Goal: Task Accomplishment & Management: Manage account settings

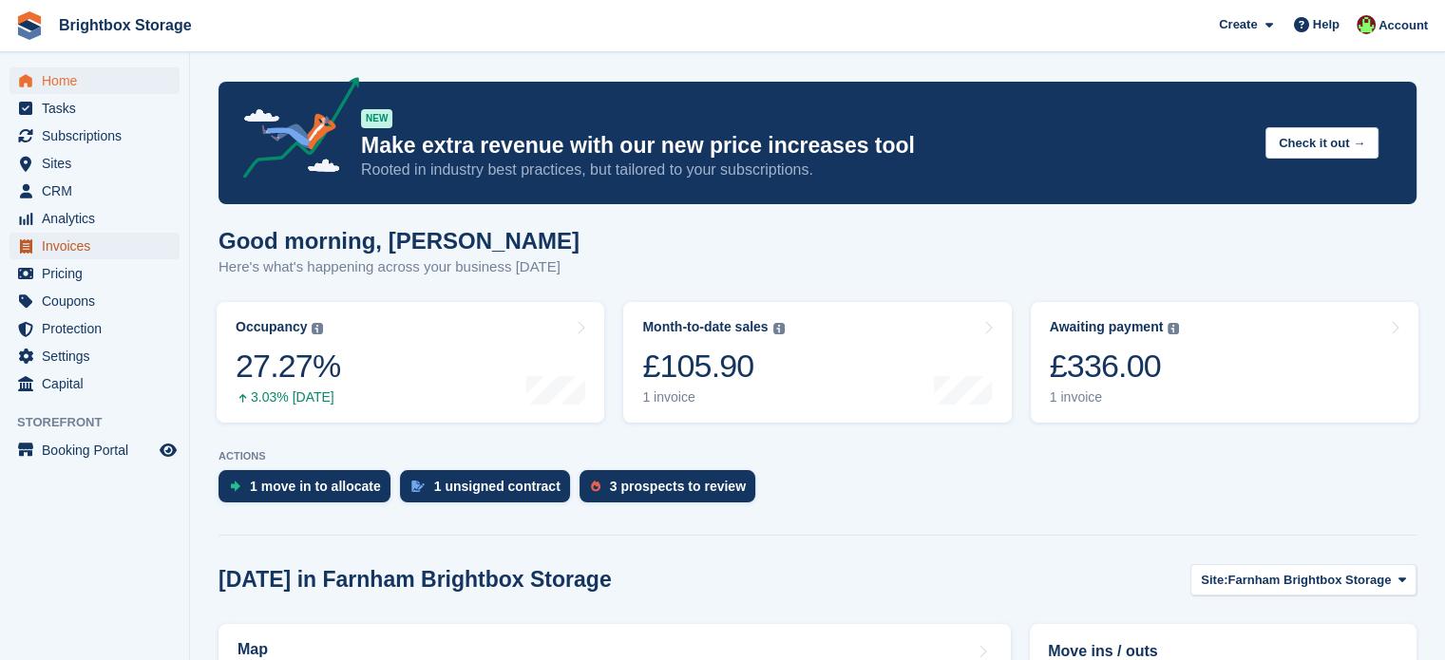
click at [88, 250] on span "Invoices" at bounding box center [99, 246] width 114 height 27
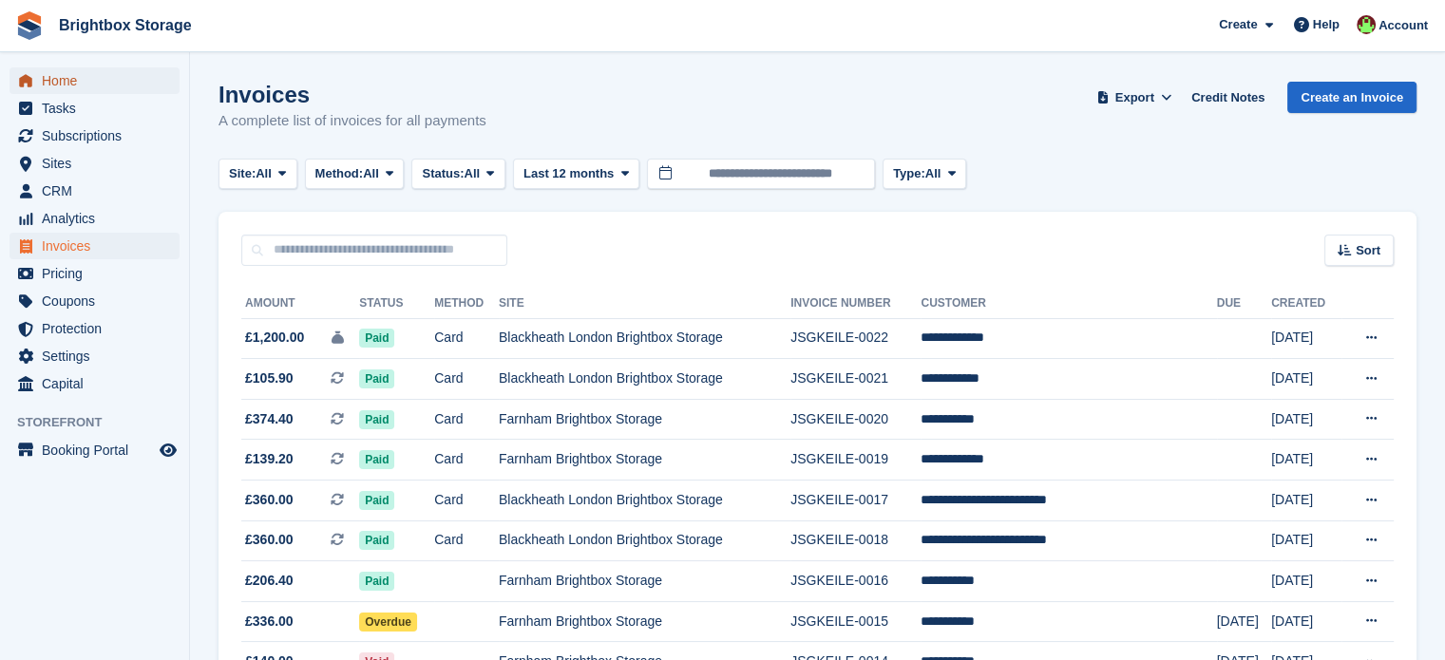
click at [61, 79] on span "Home" at bounding box center [99, 80] width 114 height 27
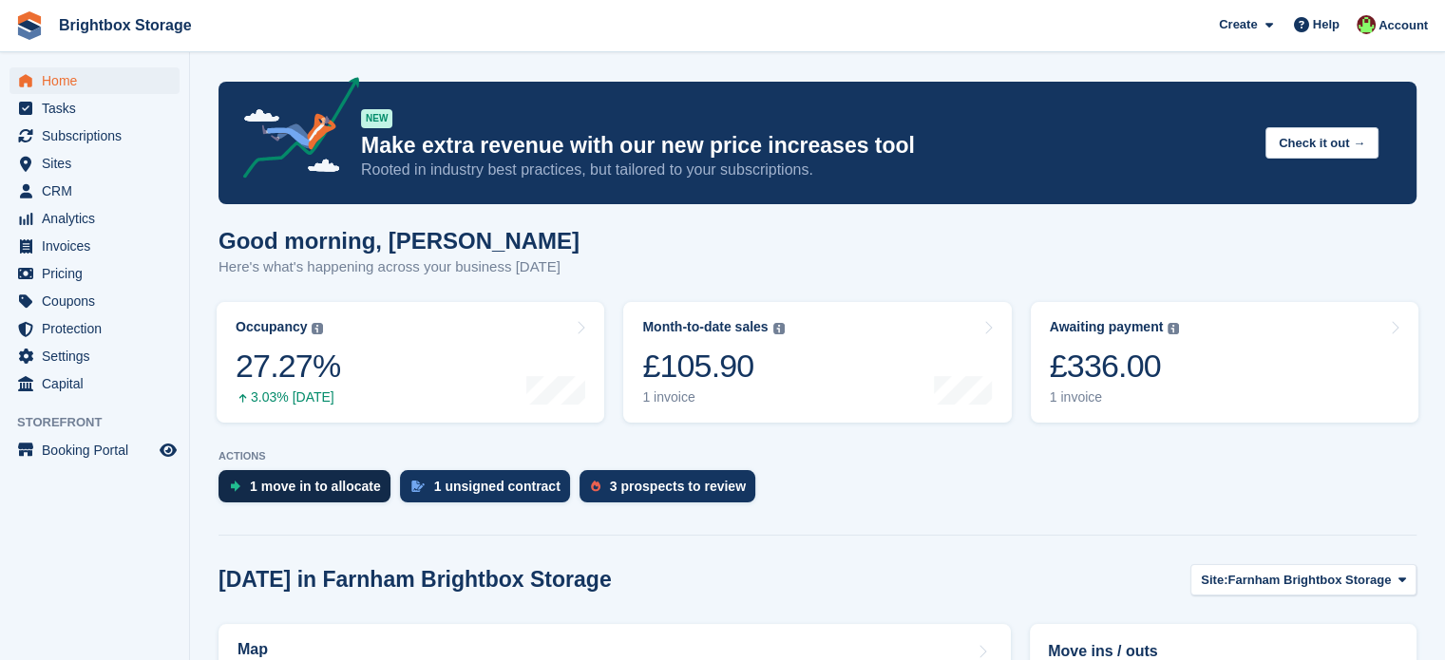
click at [332, 493] on div "1 move in to allocate" at bounding box center [315, 486] width 131 height 15
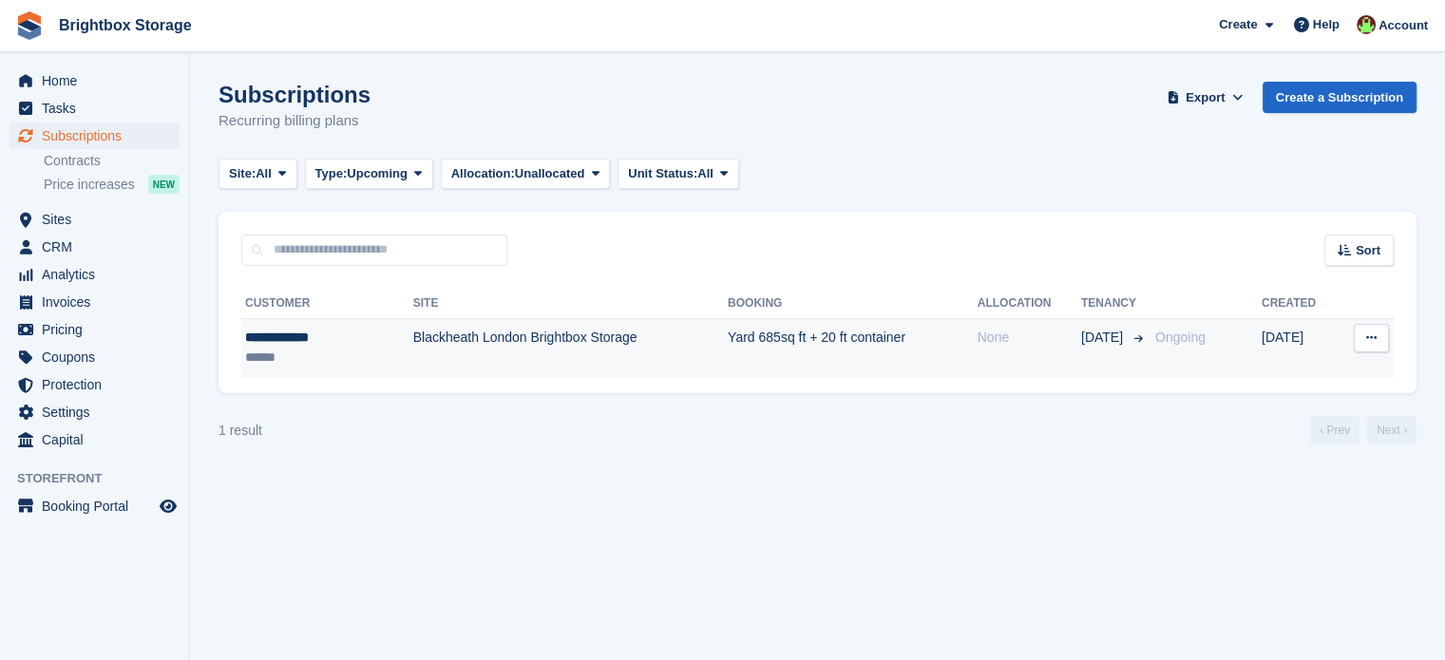
click at [1375, 336] on icon at bounding box center [1371, 338] width 10 height 12
click at [990, 345] on div "None" at bounding box center [1029, 338] width 104 height 20
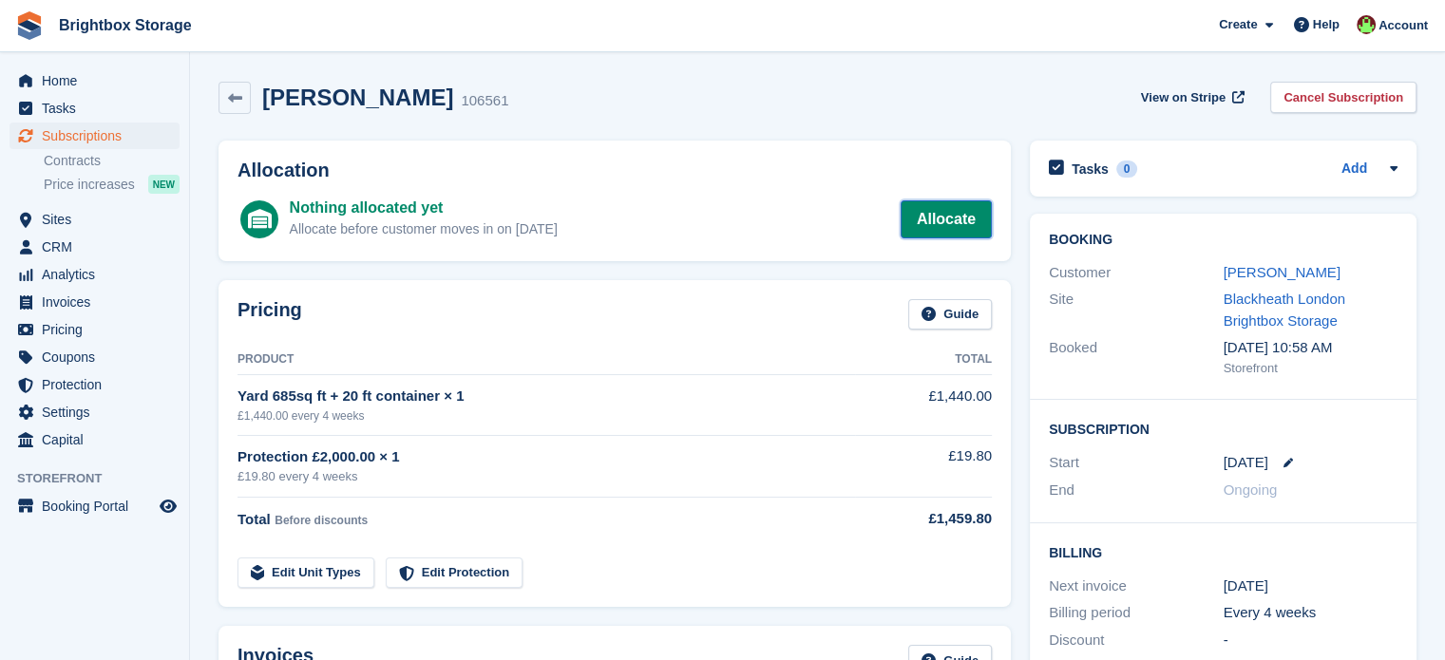
click at [938, 227] on link "Allocate" at bounding box center [945, 219] width 91 height 38
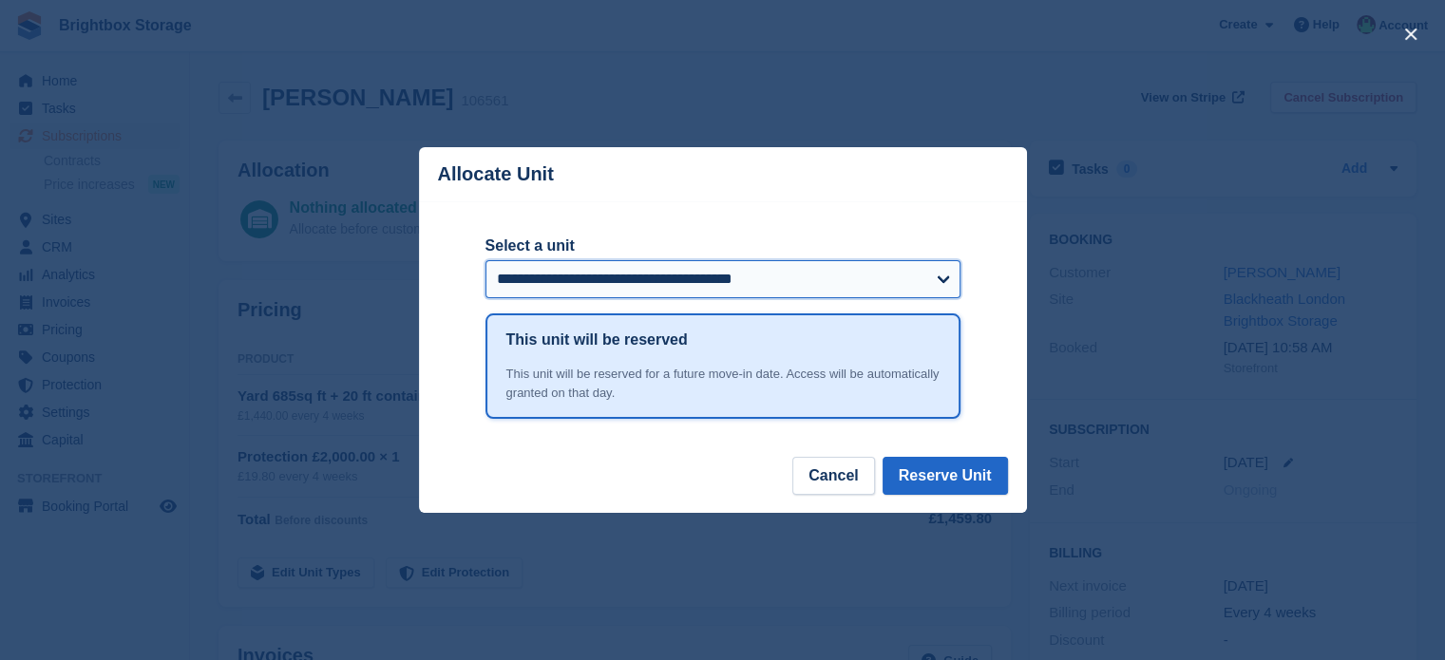
click at [756, 283] on select "**********" at bounding box center [722, 279] width 475 height 38
select select "******"
click at [485, 262] on select "**********" at bounding box center [722, 279] width 475 height 38
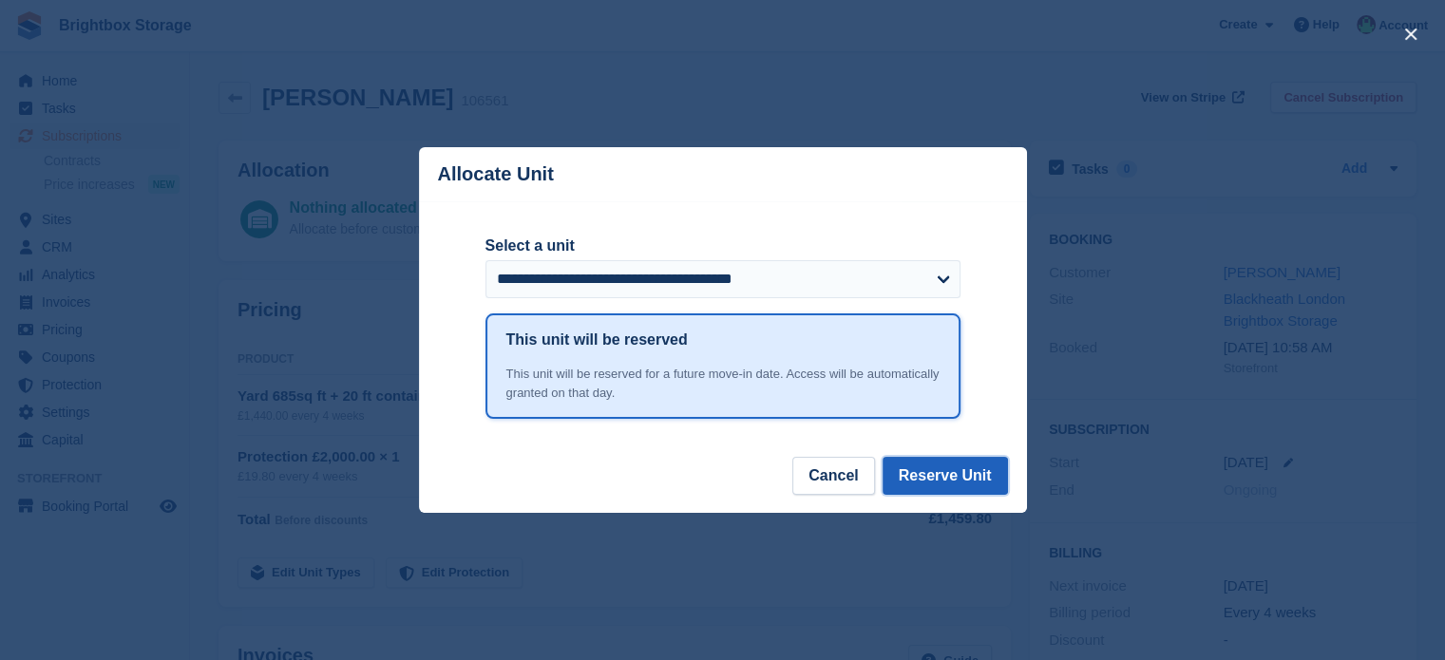
click at [962, 479] on button "Reserve Unit" at bounding box center [944, 476] width 125 height 38
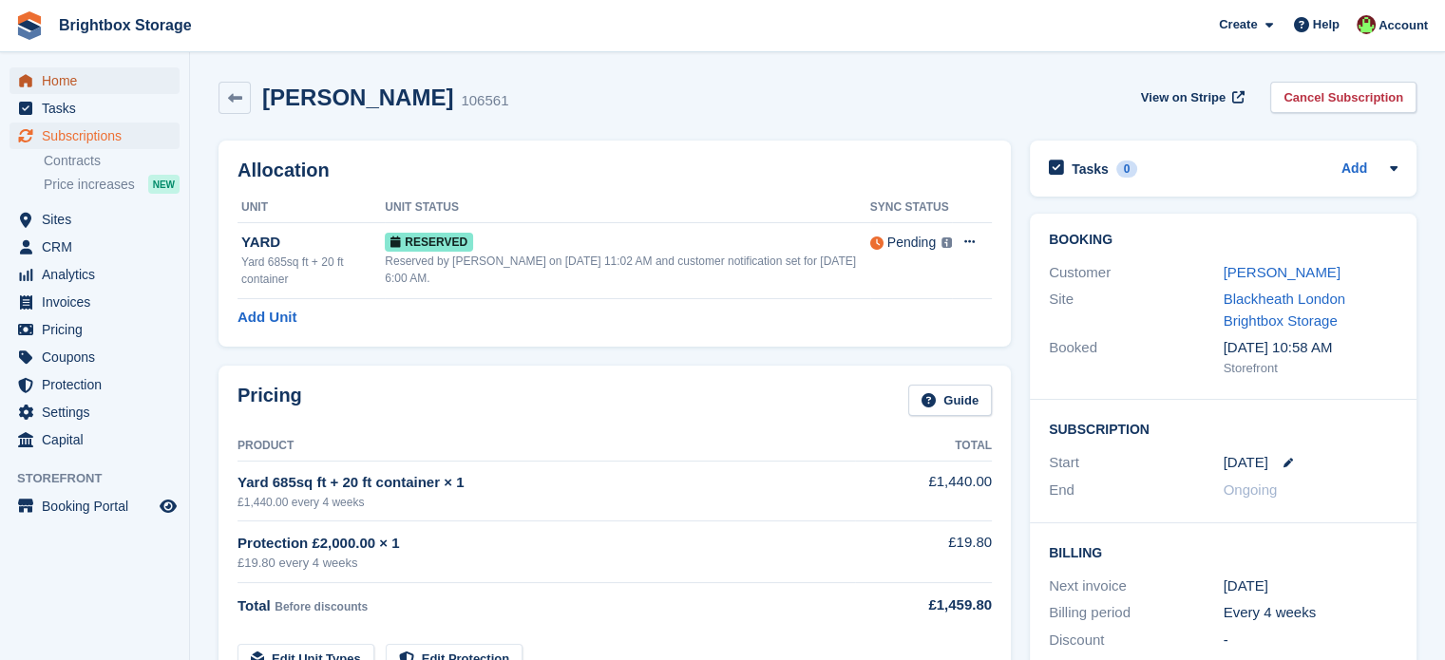
click at [65, 83] on span "Home" at bounding box center [99, 80] width 114 height 27
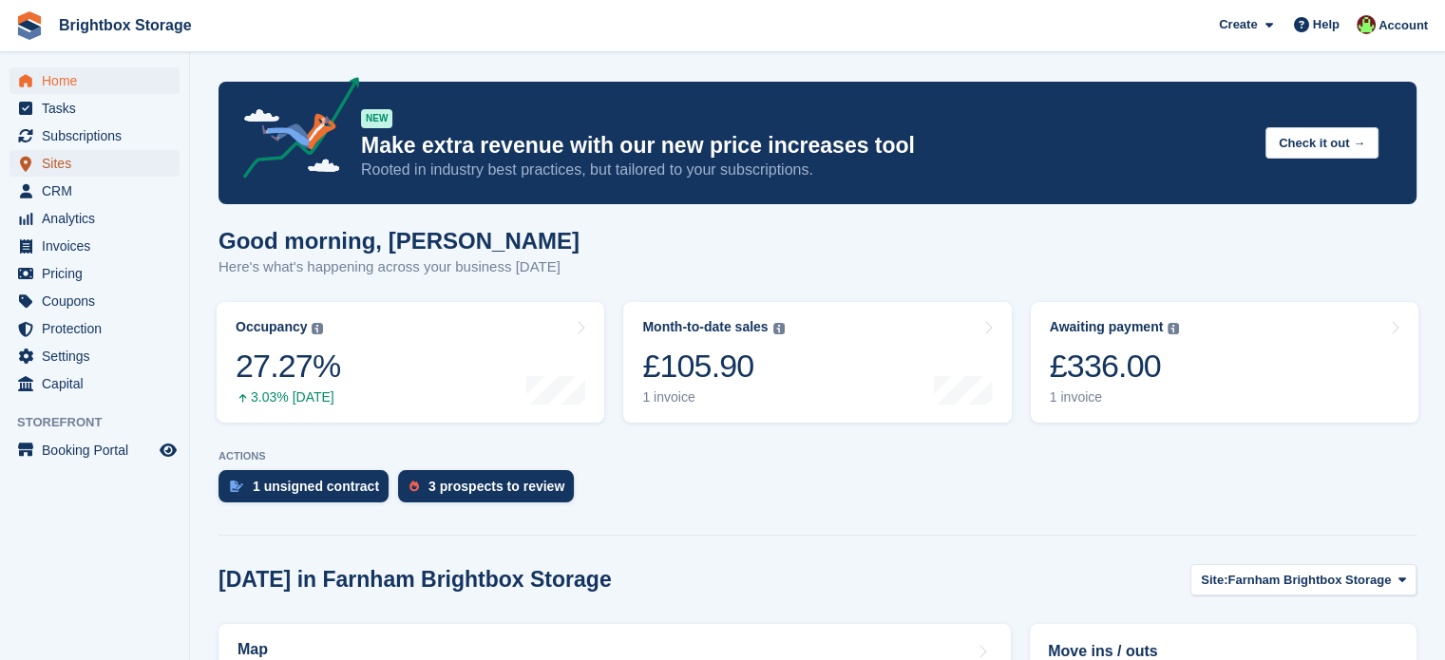
click at [72, 170] on span "Sites" at bounding box center [99, 163] width 114 height 27
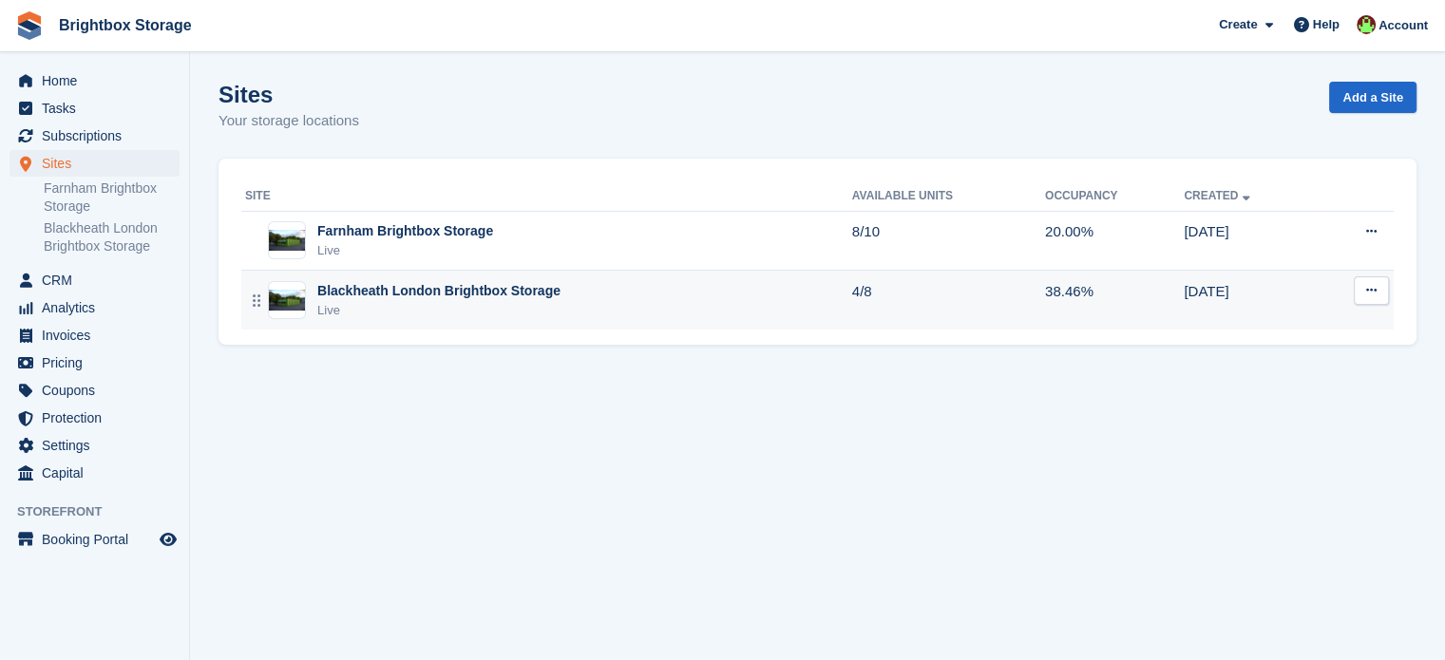
click at [572, 294] on div "Blackheath London Brightbox Storage Live" at bounding box center [548, 300] width 607 height 39
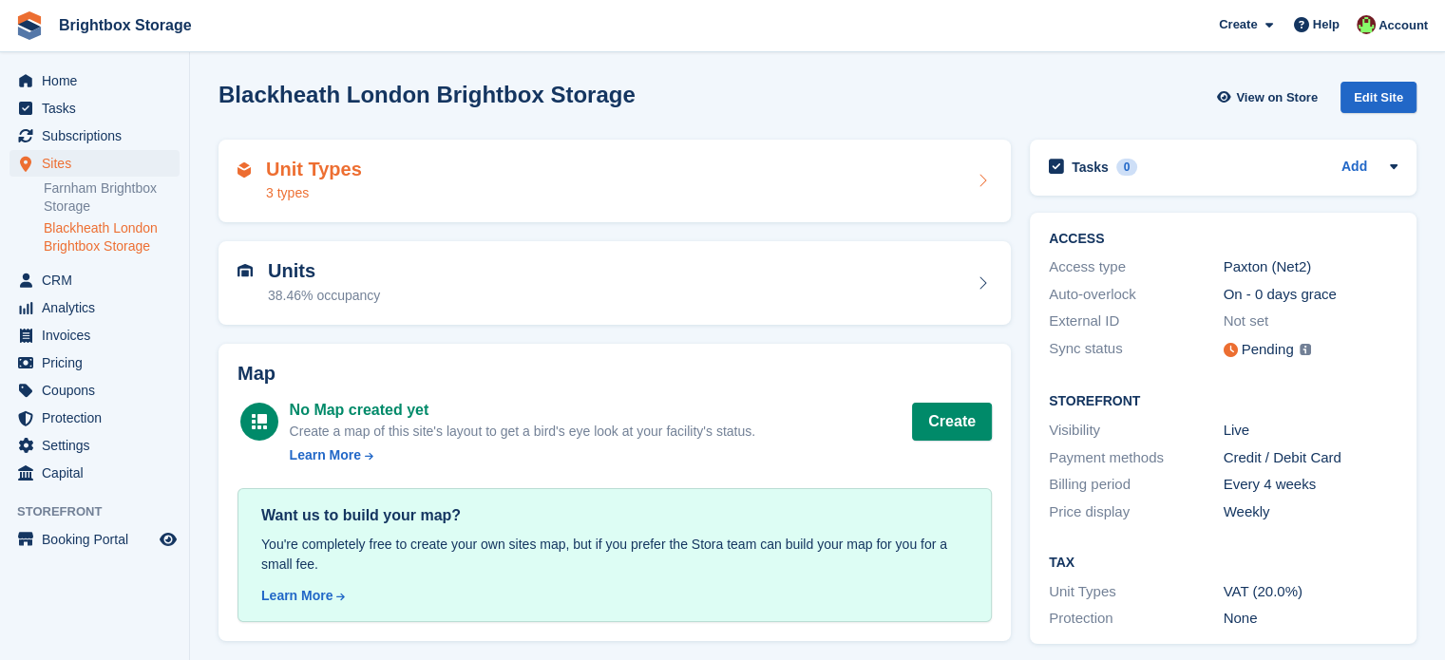
click at [359, 195] on div "Unit Types 3 types" at bounding box center [614, 182] width 754 height 46
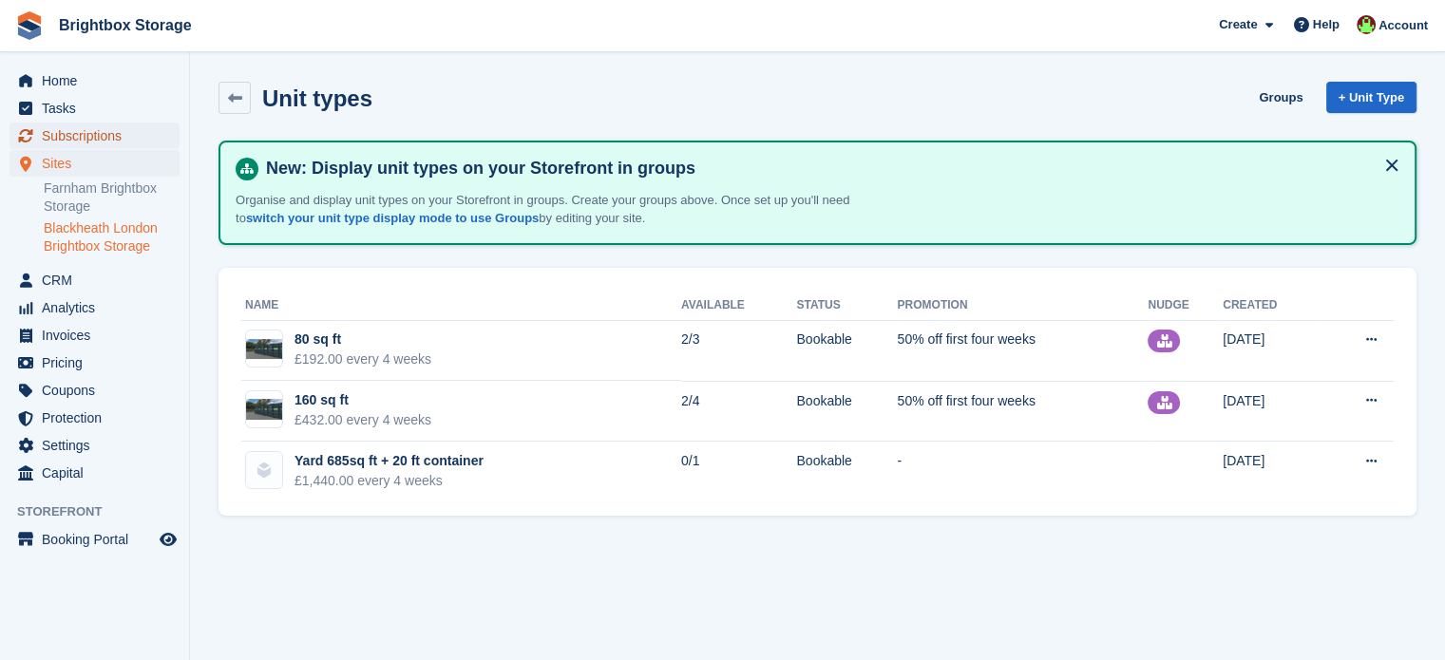
click at [91, 141] on span "Subscriptions" at bounding box center [99, 136] width 114 height 27
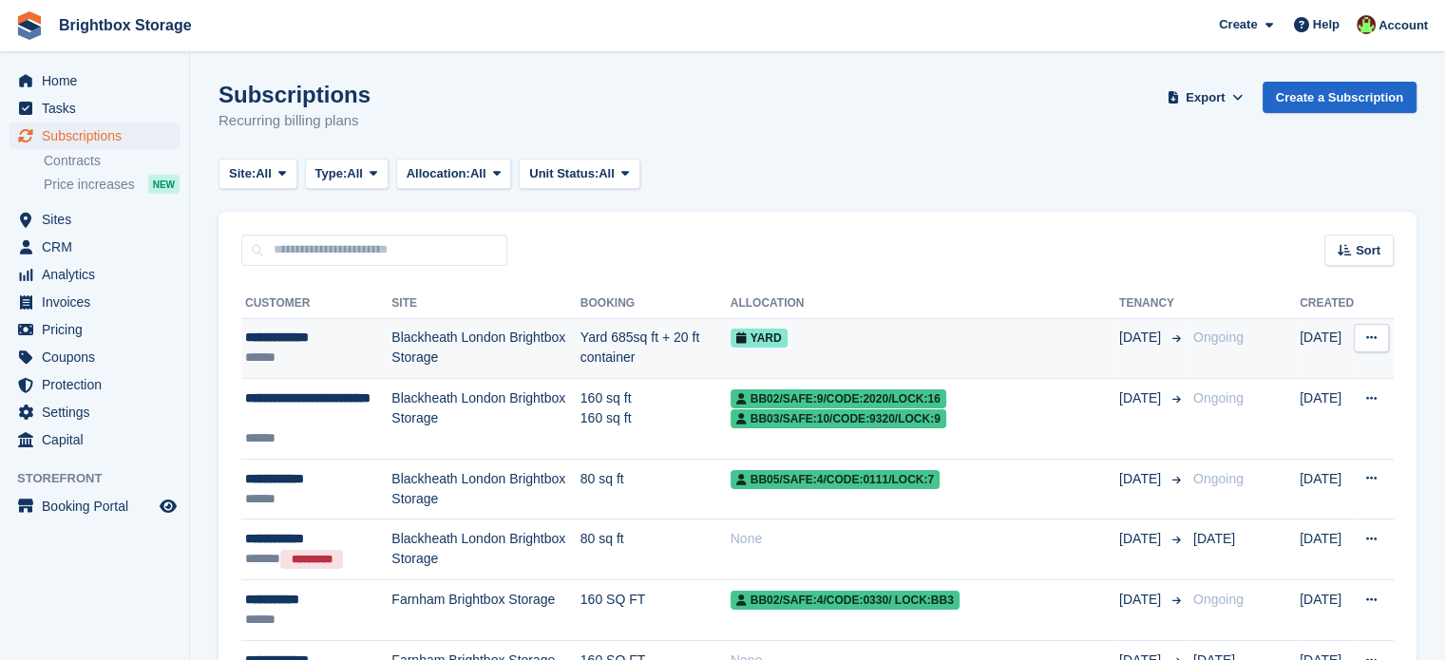
click at [936, 318] on td "YARD" at bounding box center [924, 348] width 389 height 61
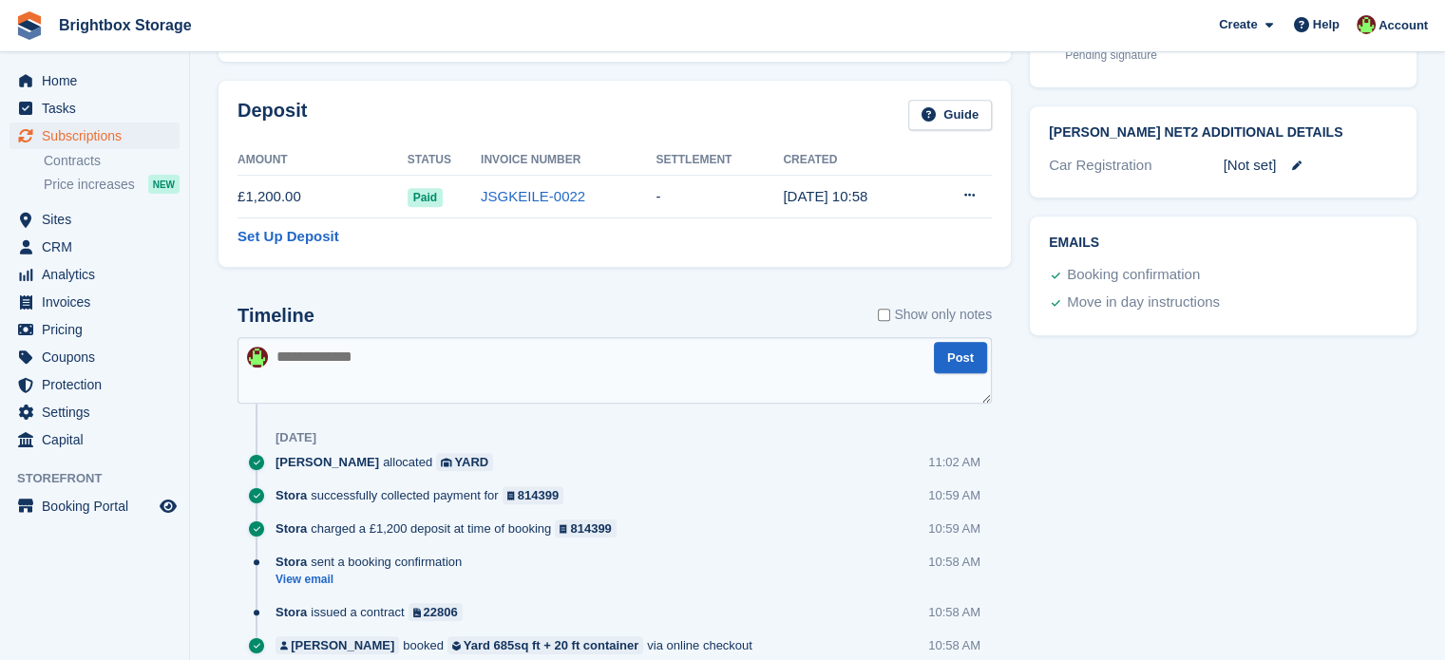
scroll to position [880, 0]
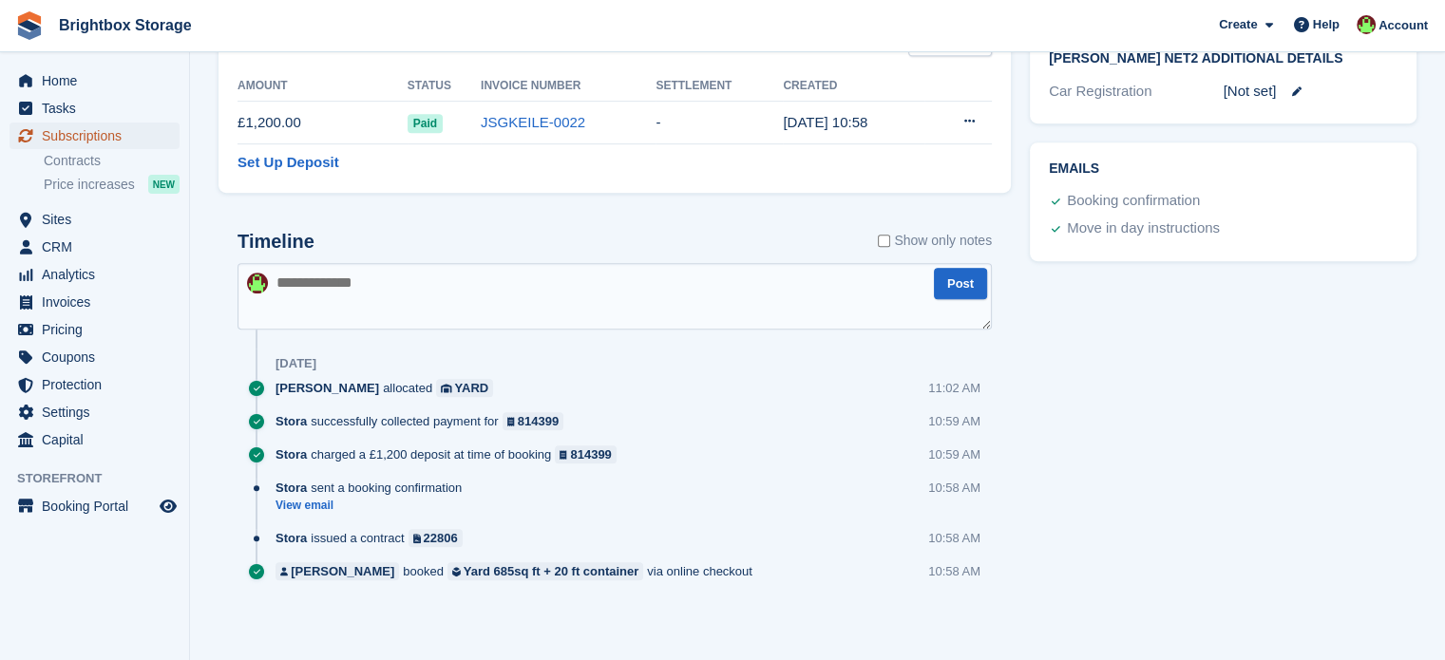
click at [92, 135] on span "Subscriptions" at bounding box center [99, 136] width 114 height 27
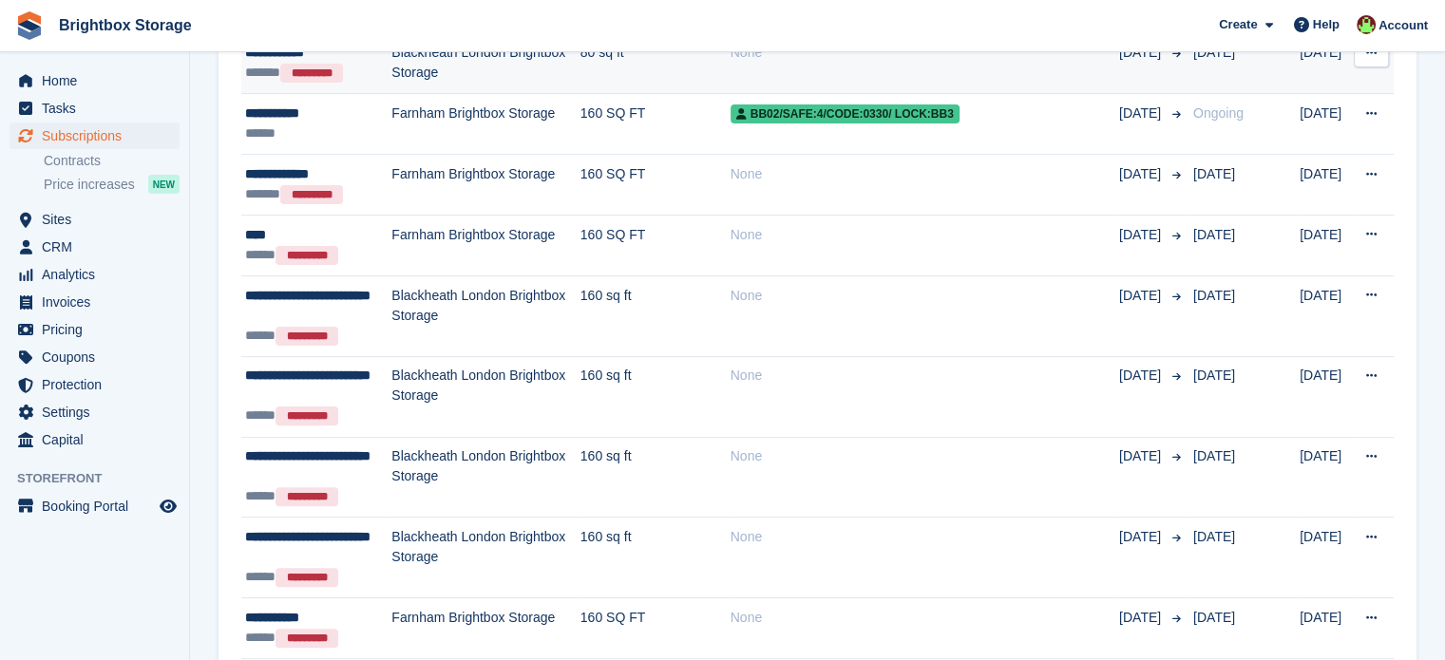
scroll to position [68, 0]
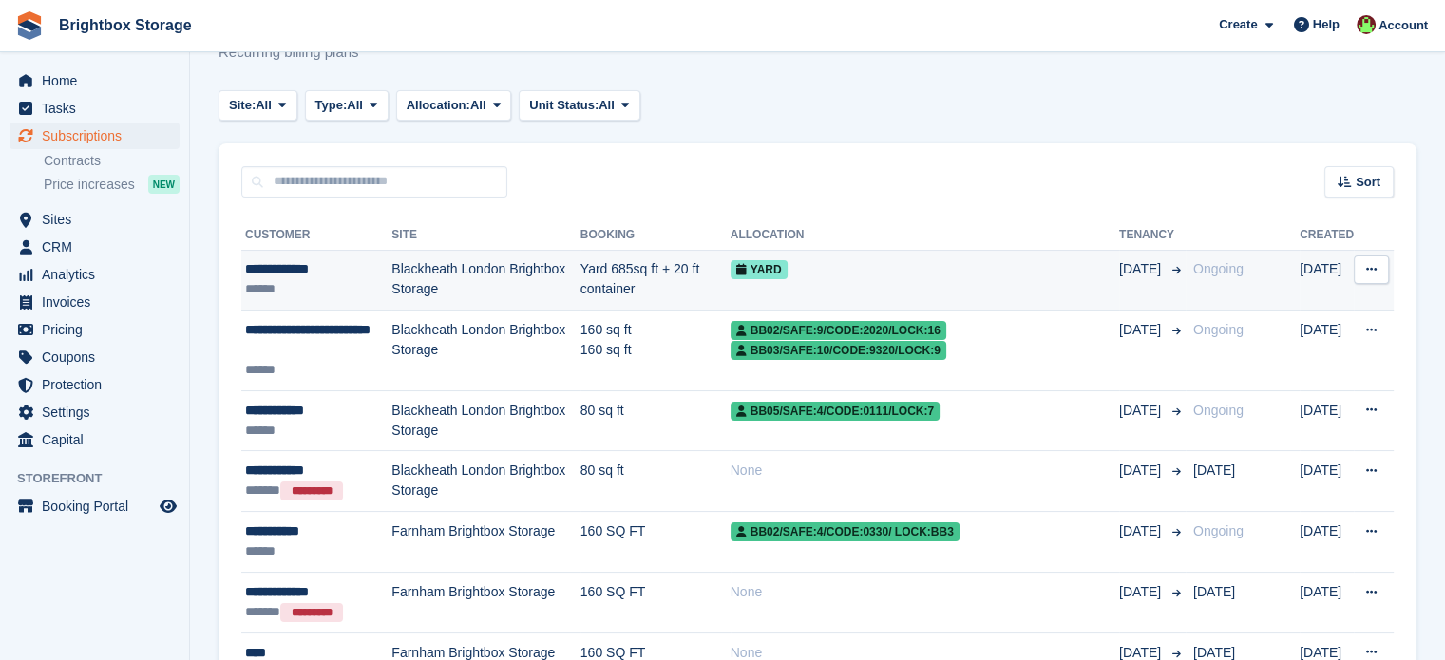
click at [1377, 275] on button at bounding box center [1371, 270] width 35 height 28
click at [1292, 305] on p "View customer" at bounding box center [1297, 306] width 165 height 25
